Goal: Transaction & Acquisition: Purchase product/service

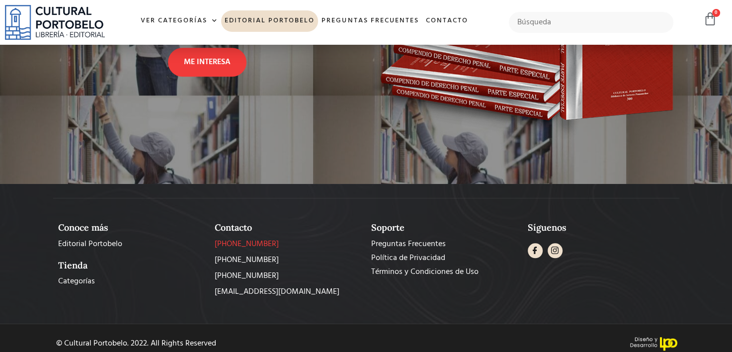
scroll to position [892, 0]
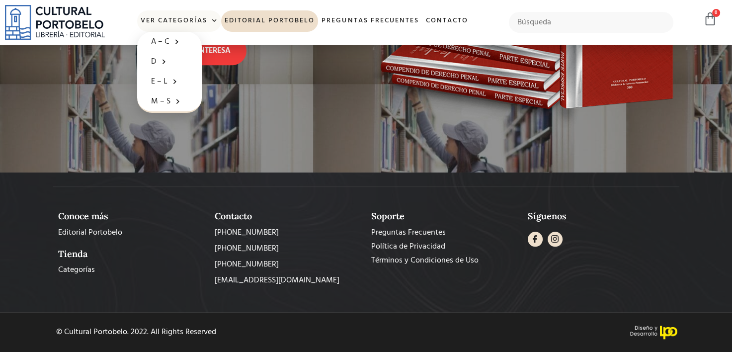
click at [173, 21] on link "Ver Categorías" at bounding box center [179, 20] width 84 height 21
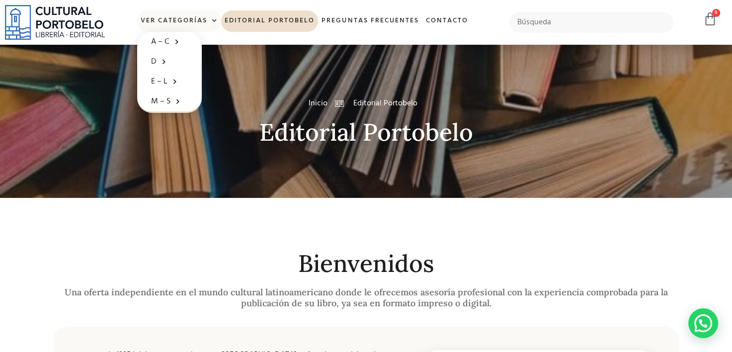
click at [181, 19] on link "Ver Categorías" at bounding box center [179, 20] width 84 height 21
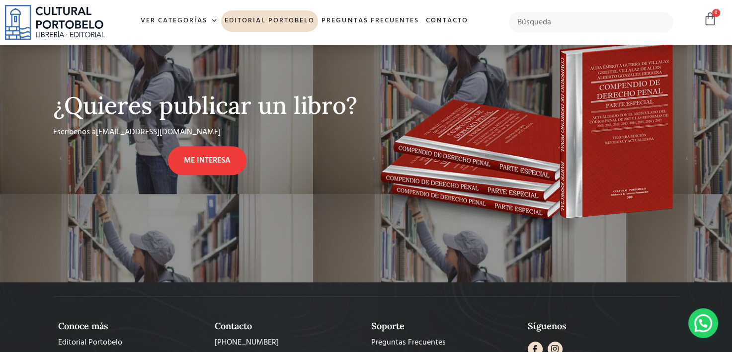
scroll to position [892, 0]
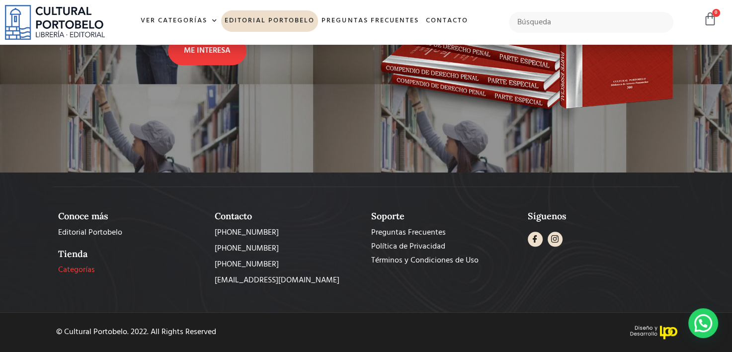
click at [72, 270] on span "Categorías" at bounding box center [76, 270] width 37 height 12
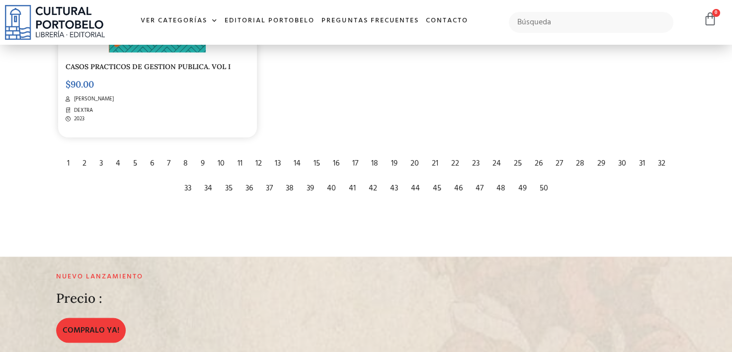
scroll to position [1938, 0]
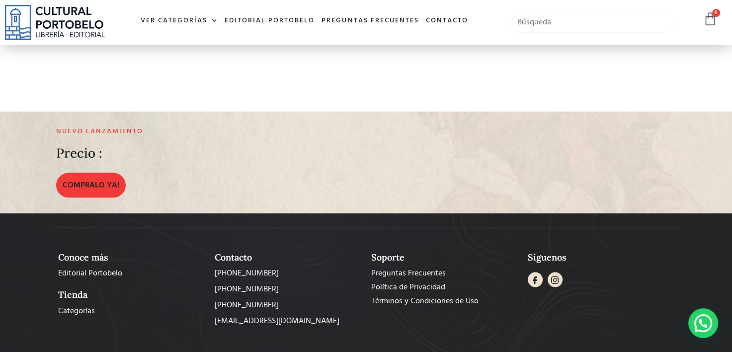
click at [528, 25] on input "text" at bounding box center [591, 22] width 164 height 21
type input "codigos"
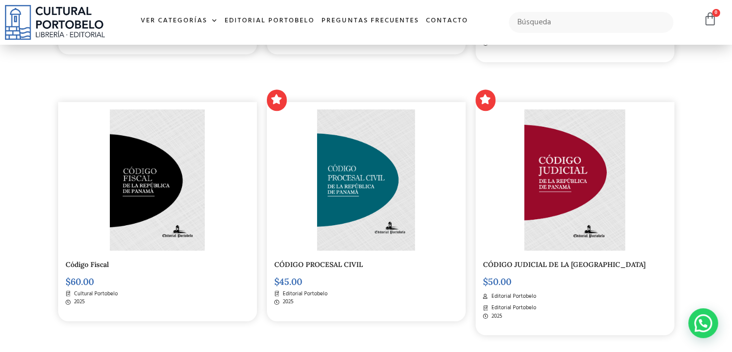
scroll to position [497, 0]
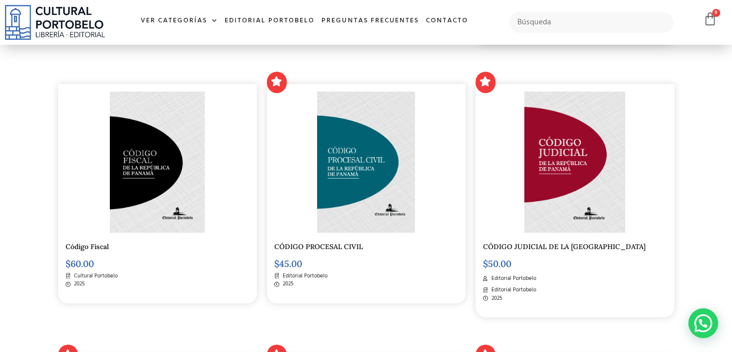
click at [506, 246] on link "CÓDIGO JUDICIAL DE LA [GEOGRAPHIC_DATA]" at bounding box center [564, 246] width 162 height 9
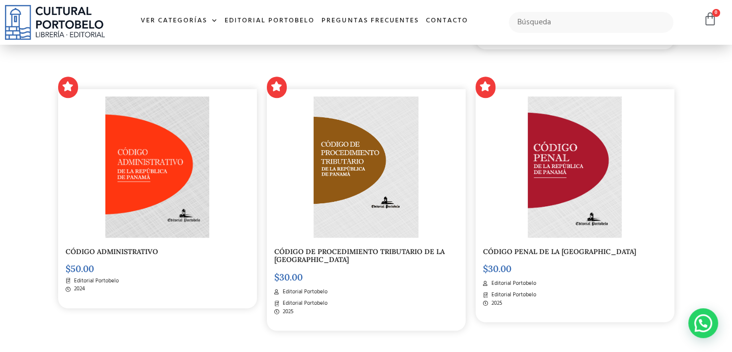
scroll to position [795, 0]
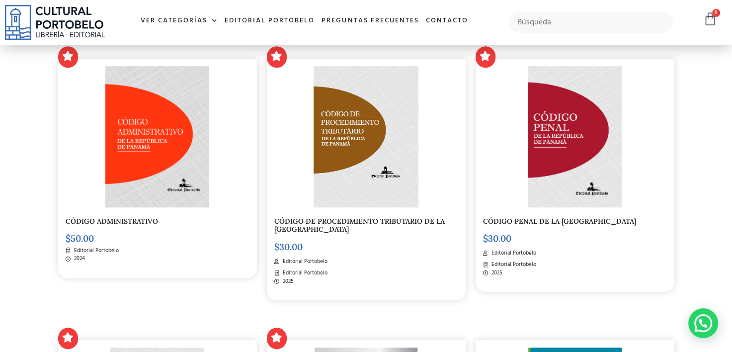
click at [515, 225] on link "CÓDIGO PENAL DE LA REPÚBLICA DE PANAMÁ" at bounding box center [559, 221] width 153 height 9
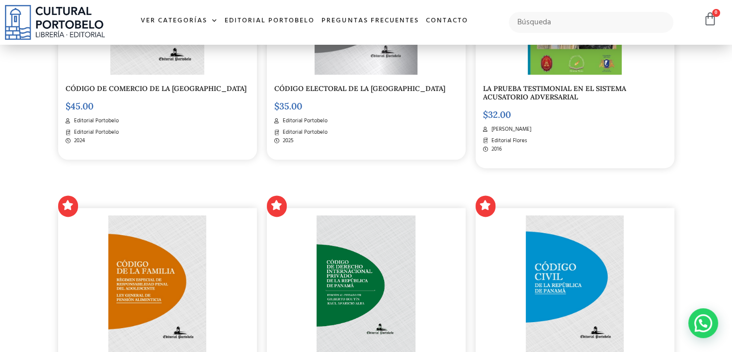
scroll to position [1341, 0]
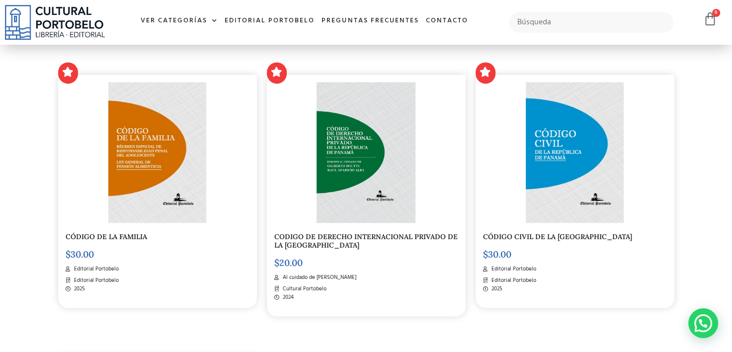
click at [521, 234] on link "CÓDIGO CIVIL DE LA REPÚBLICA DE PANAMÁ" at bounding box center [557, 236] width 149 height 9
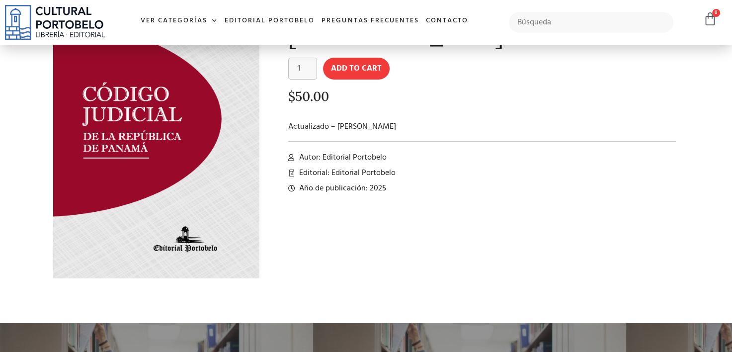
scroll to position [50, 0]
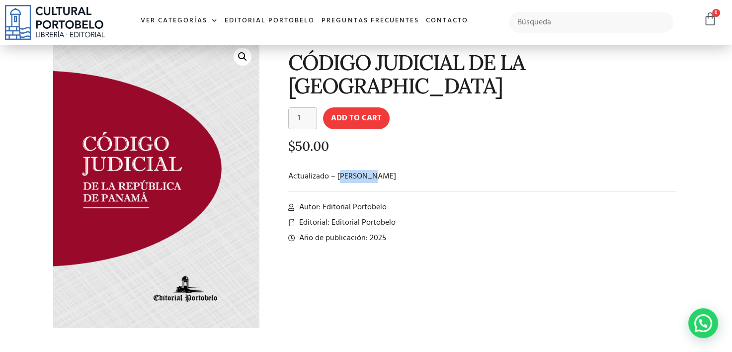
drag, startPoint x: 340, startPoint y: 177, endPoint x: 381, endPoint y: 178, distance: 41.2
click at [381, 178] on p "Actualizado – [PERSON_NAME]" at bounding box center [482, 176] width 388 height 12
drag, startPoint x: 381, startPoint y: 178, endPoint x: 316, endPoint y: 155, distance: 69.1
click at [316, 155] on div "$ 50.00" at bounding box center [482, 149] width 388 height 21
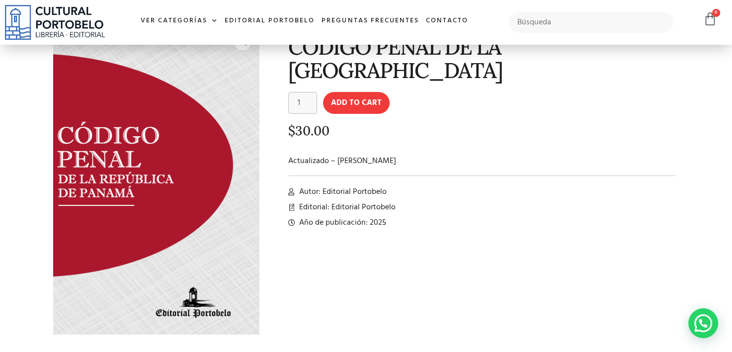
scroll to position [50, 0]
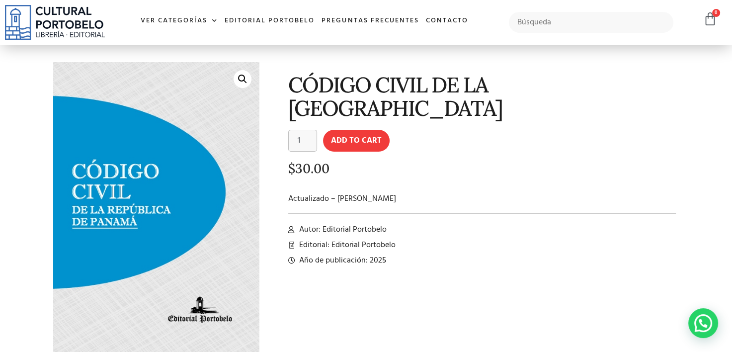
scroll to position [10, 0]
